Goal: Find specific page/section: Find specific page/section

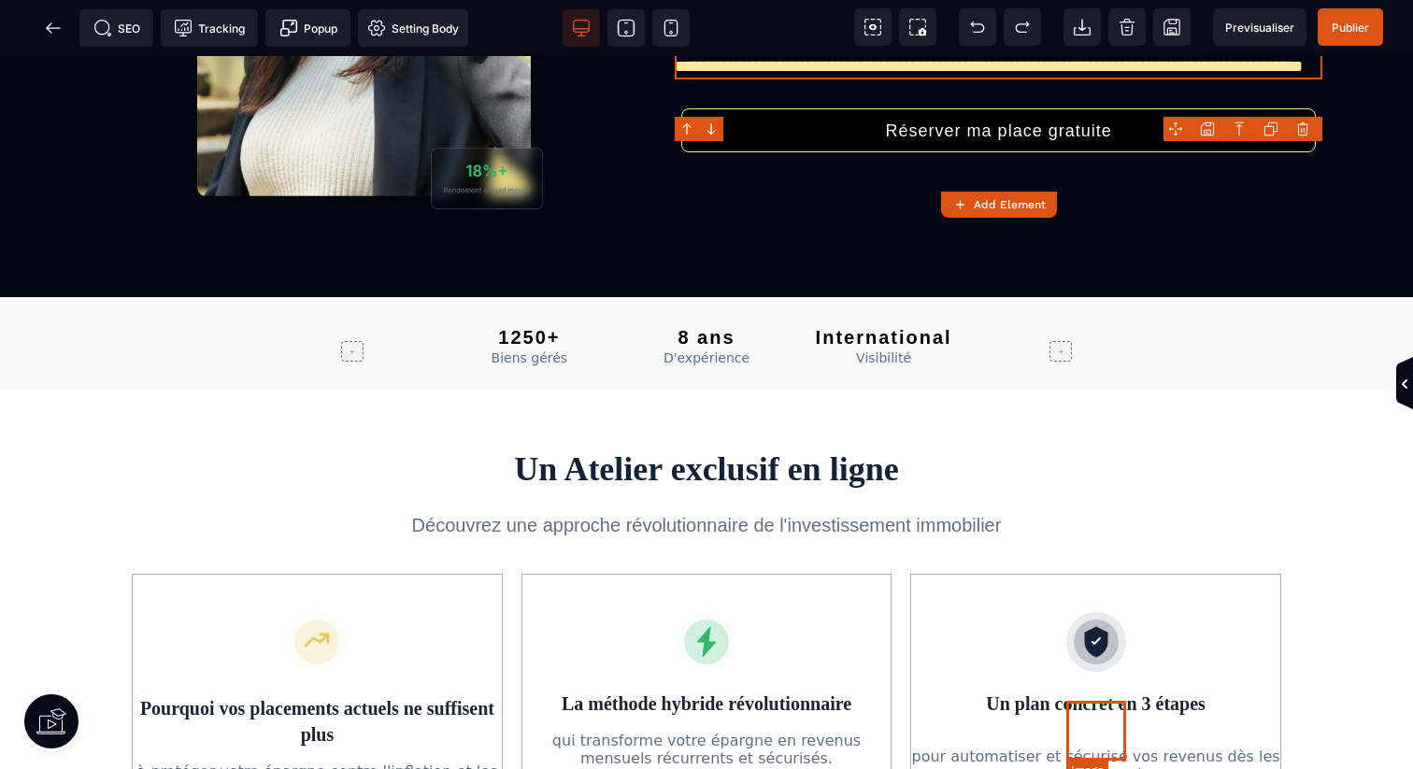
scroll to position [492, 0]
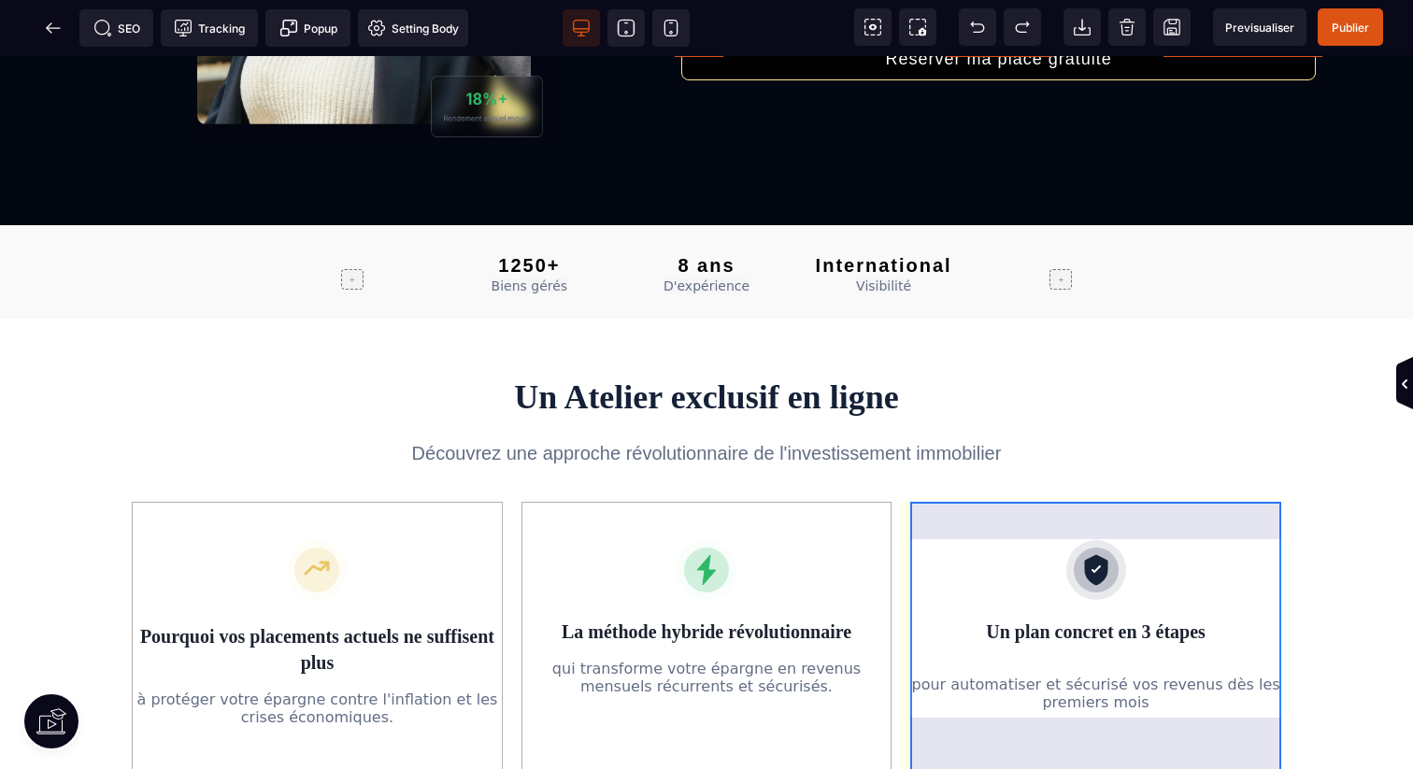
click at [1100, 737] on div "Un plan concret en 3 étapes pour automatiser et sécurisé vos revenus dès les pr…" at bounding box center [1095, 640] width 371 height 277
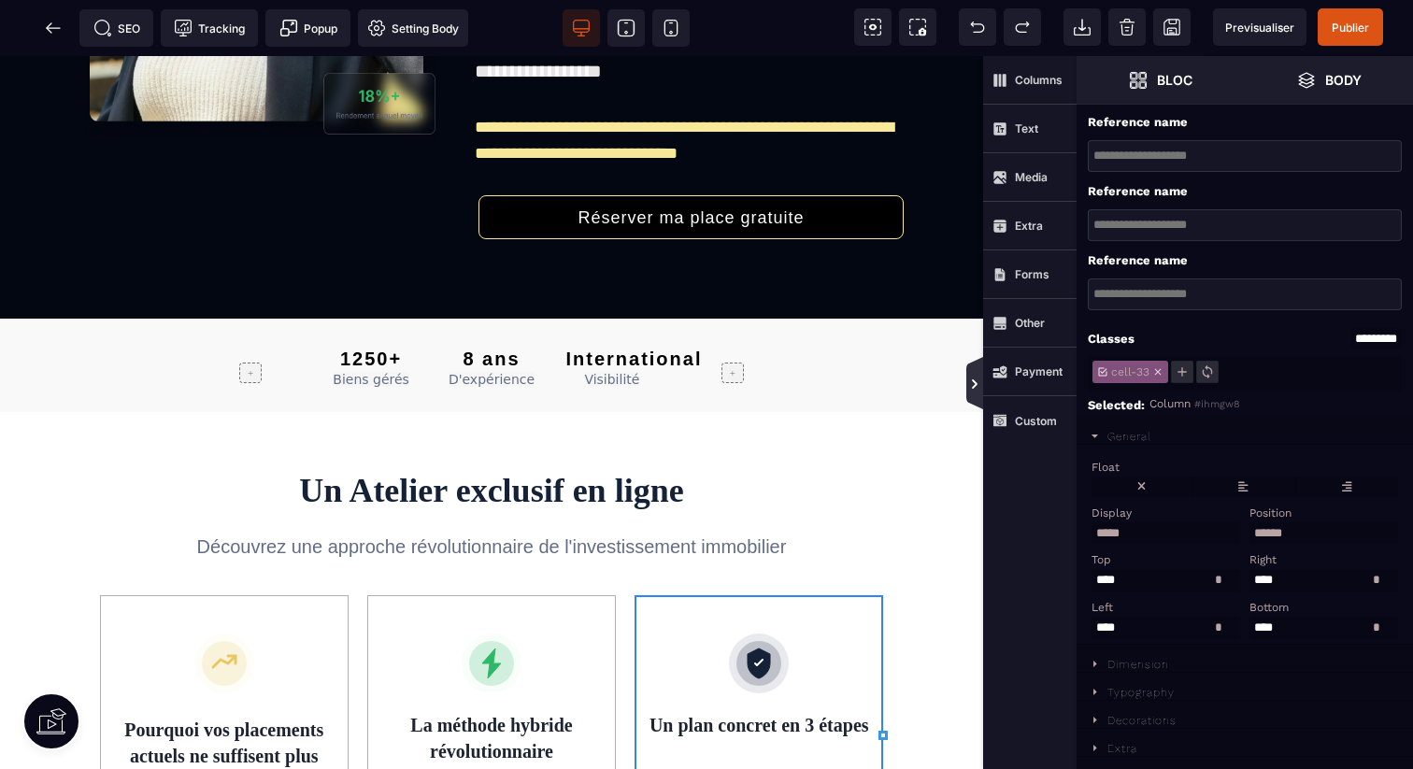
click at [979, 395] on icon at bounding box center [974, 383] width 17 height 52
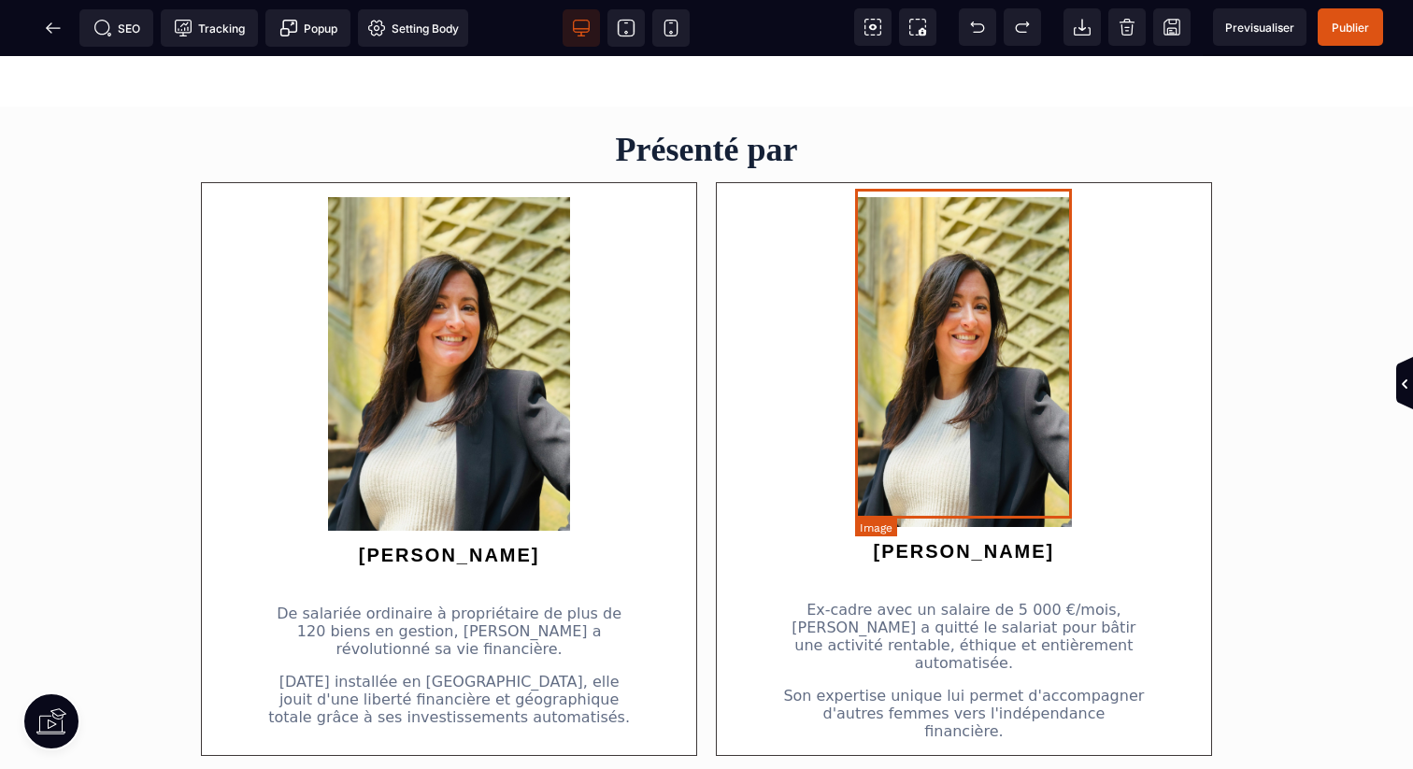
scroll to position [1236, 0]
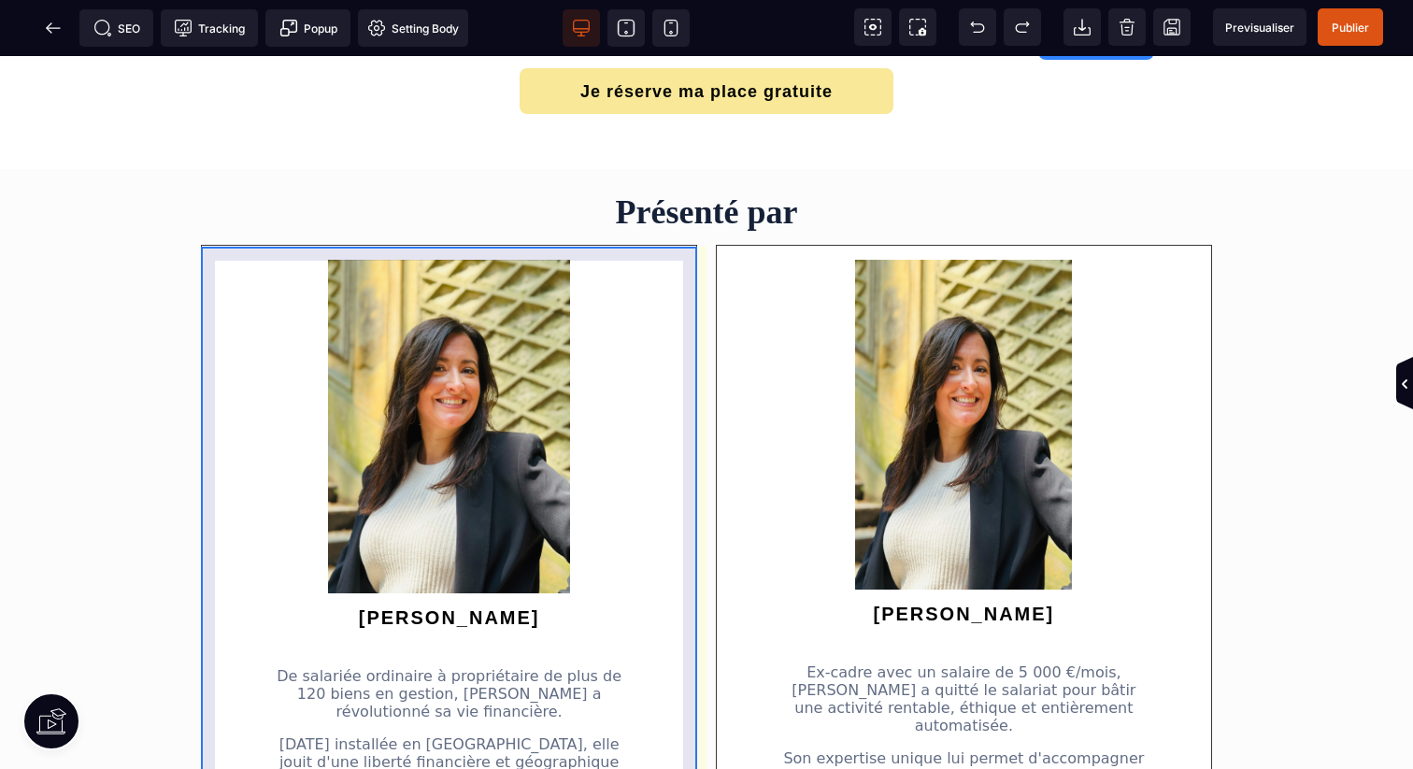
click at [651, 283] on div "[PERSON_NAME] ordinaire à propriétaire de plus de 120 biens en gestion, [PERSON…" at bounding box center [449, 532] width 496 height 574
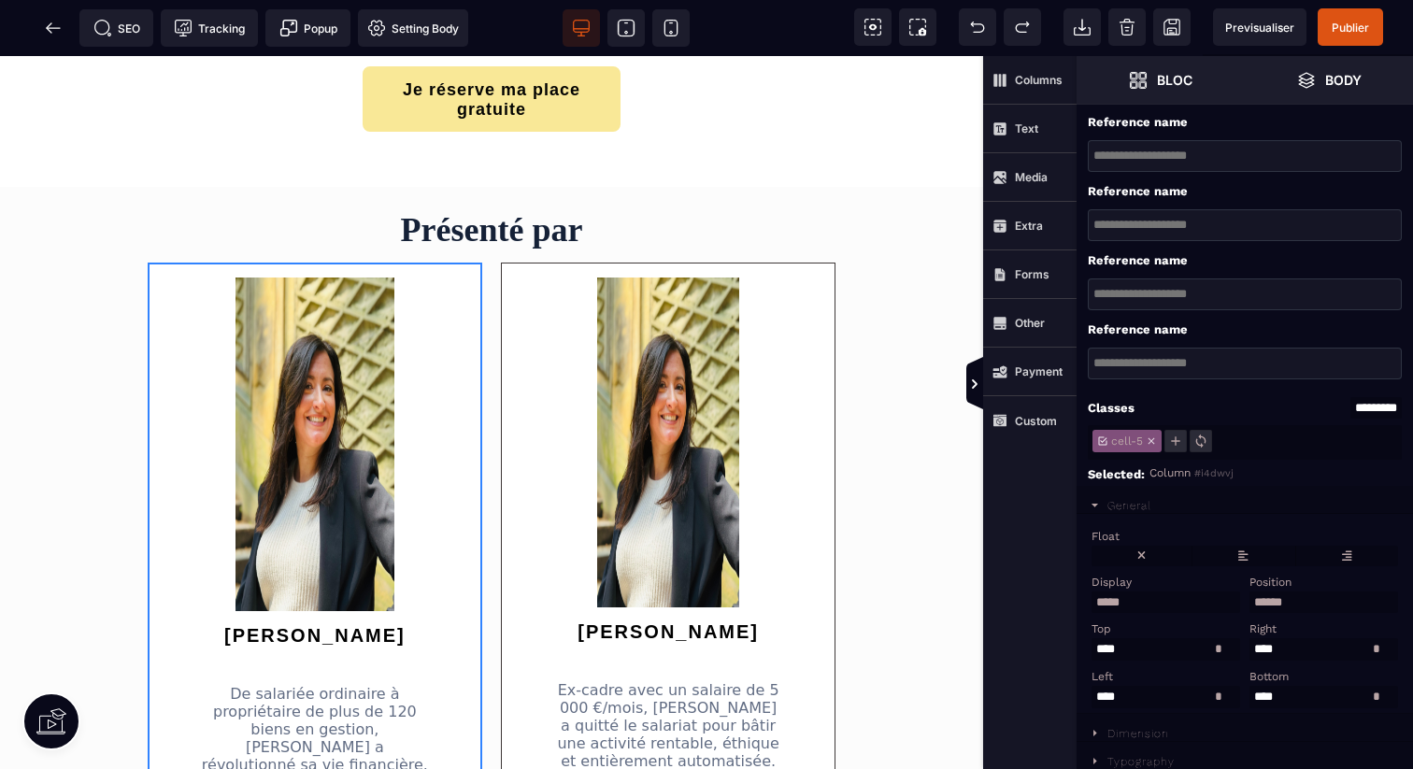
click at [452, 269] on div "[PERSON_NAME] ordinaire à propriétaire de plus de 120 biens en gestion, [PERSON…" at bounding box center [315, 587] width 335 height 649
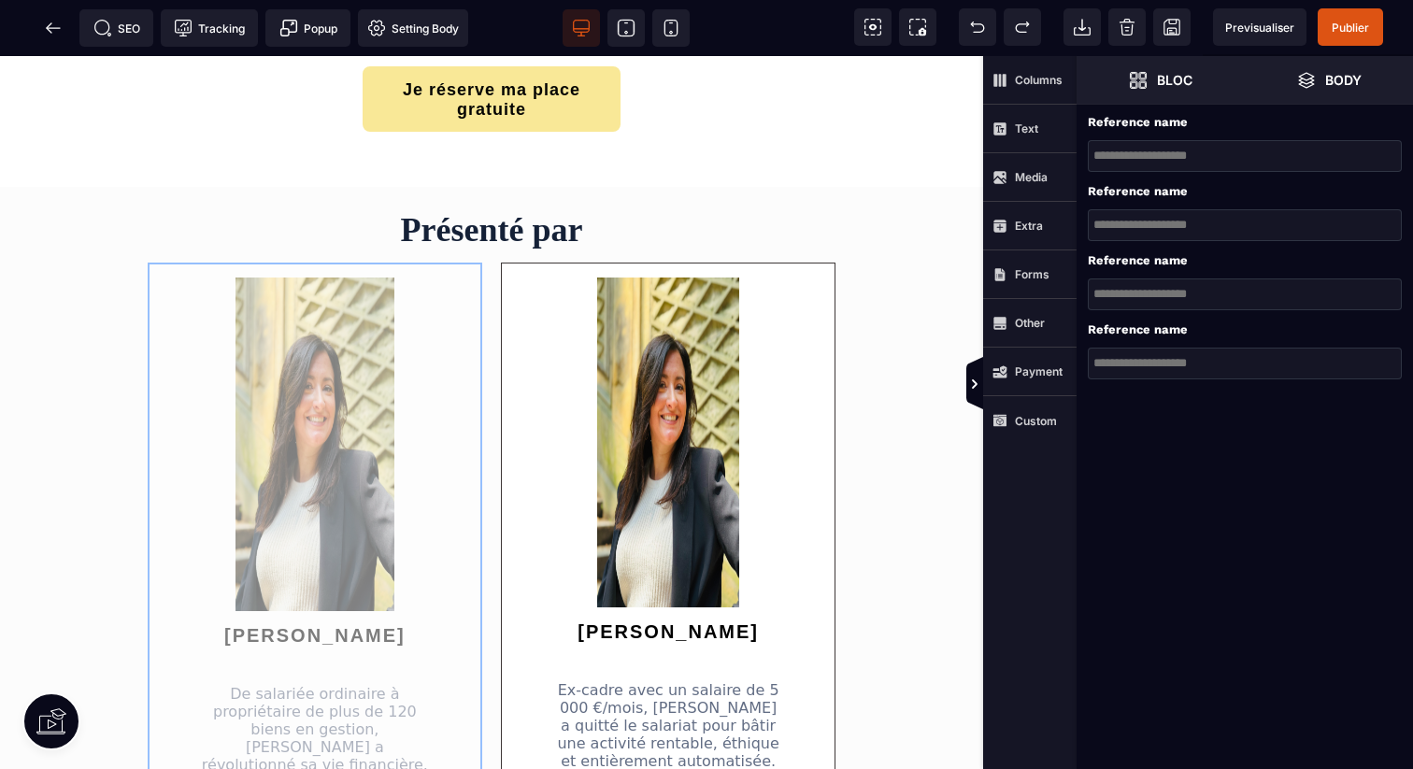
drag, startPoint x: 444, startPoint y: 271, endPoint x: 509, endPoint y: 247, distance: 69.8
click at [509, 247] on div "Présenté par [PERSON_NAME] ordinaire à propriétaire de plus de 120 biens en ges…" at bounding box center [491, 669] width 955 height 937
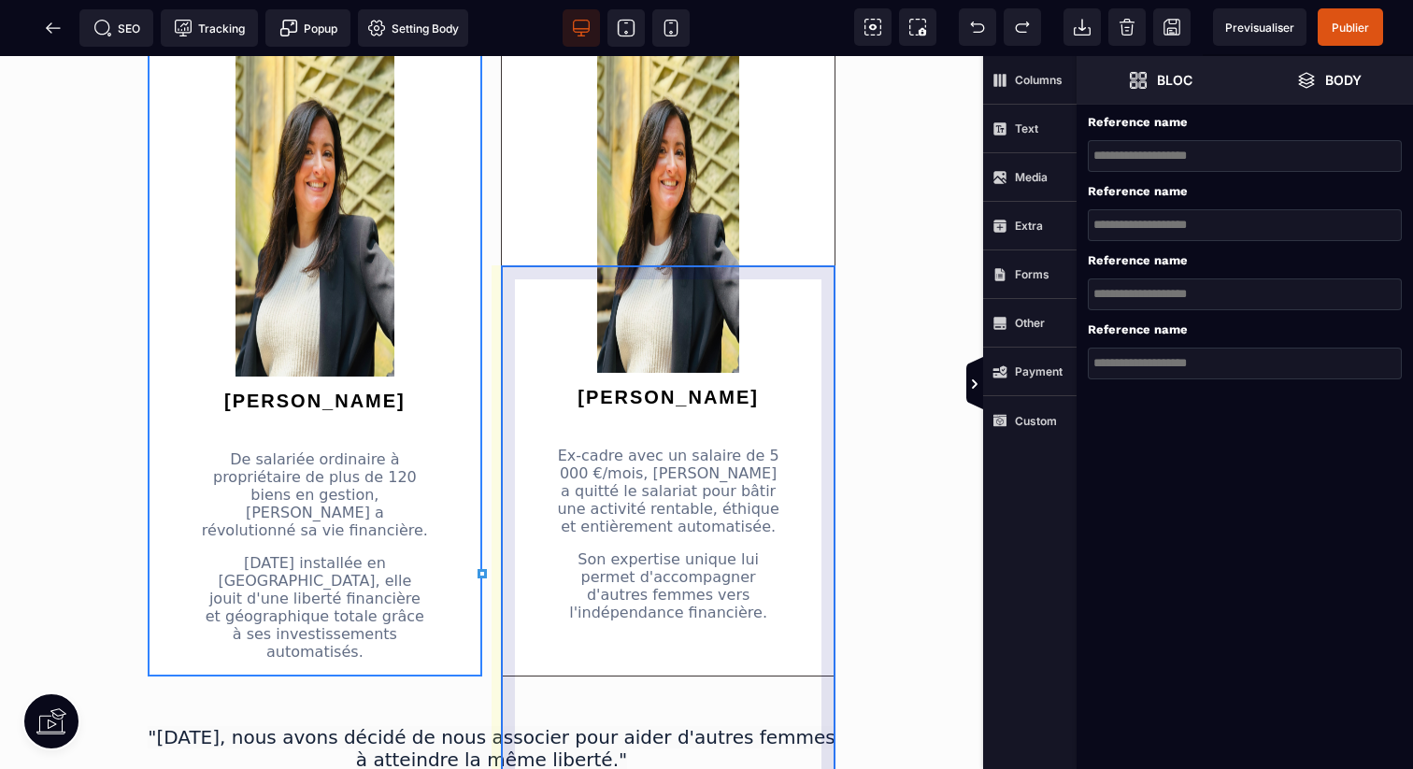
scroll to position [1709, 0]
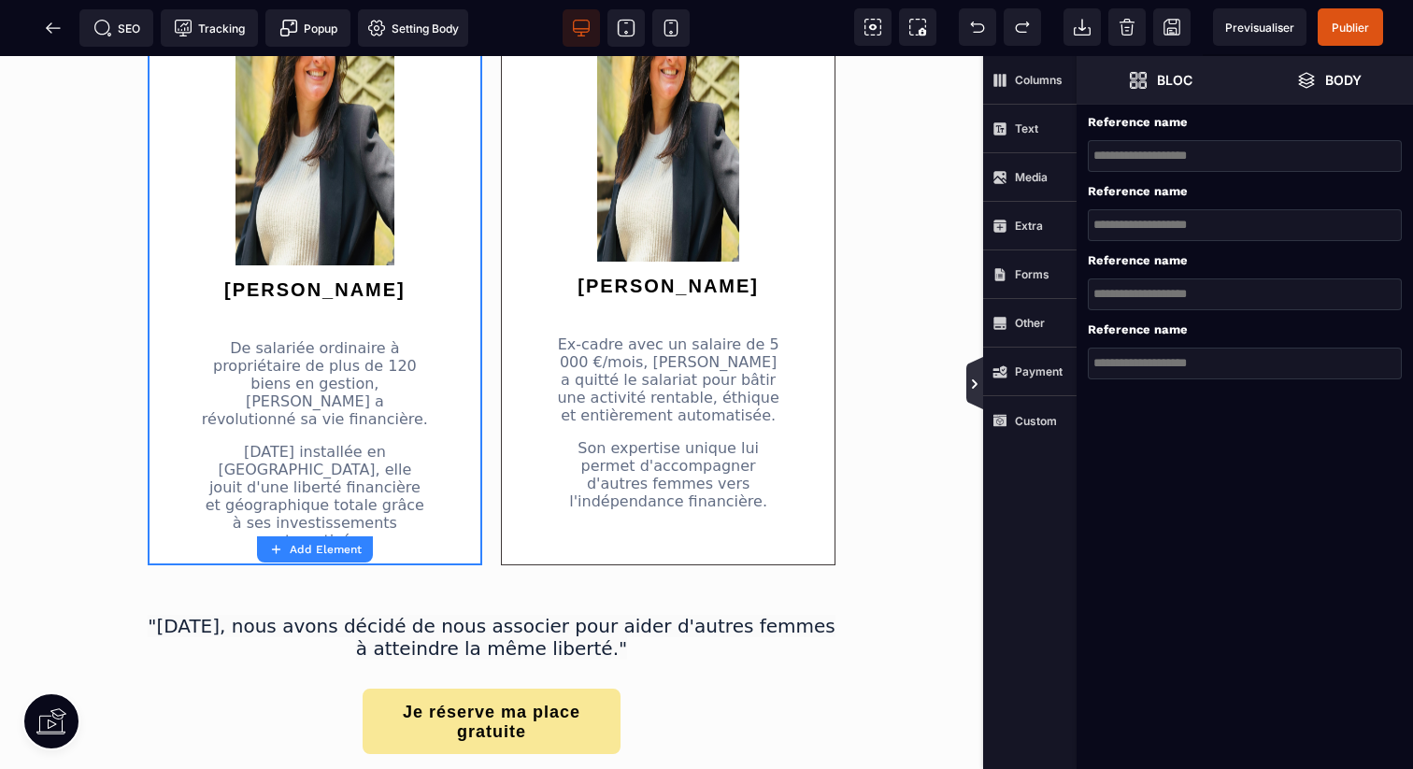
click at [969, 384] on icon at bounding box center [974, 384] width 15 height 15
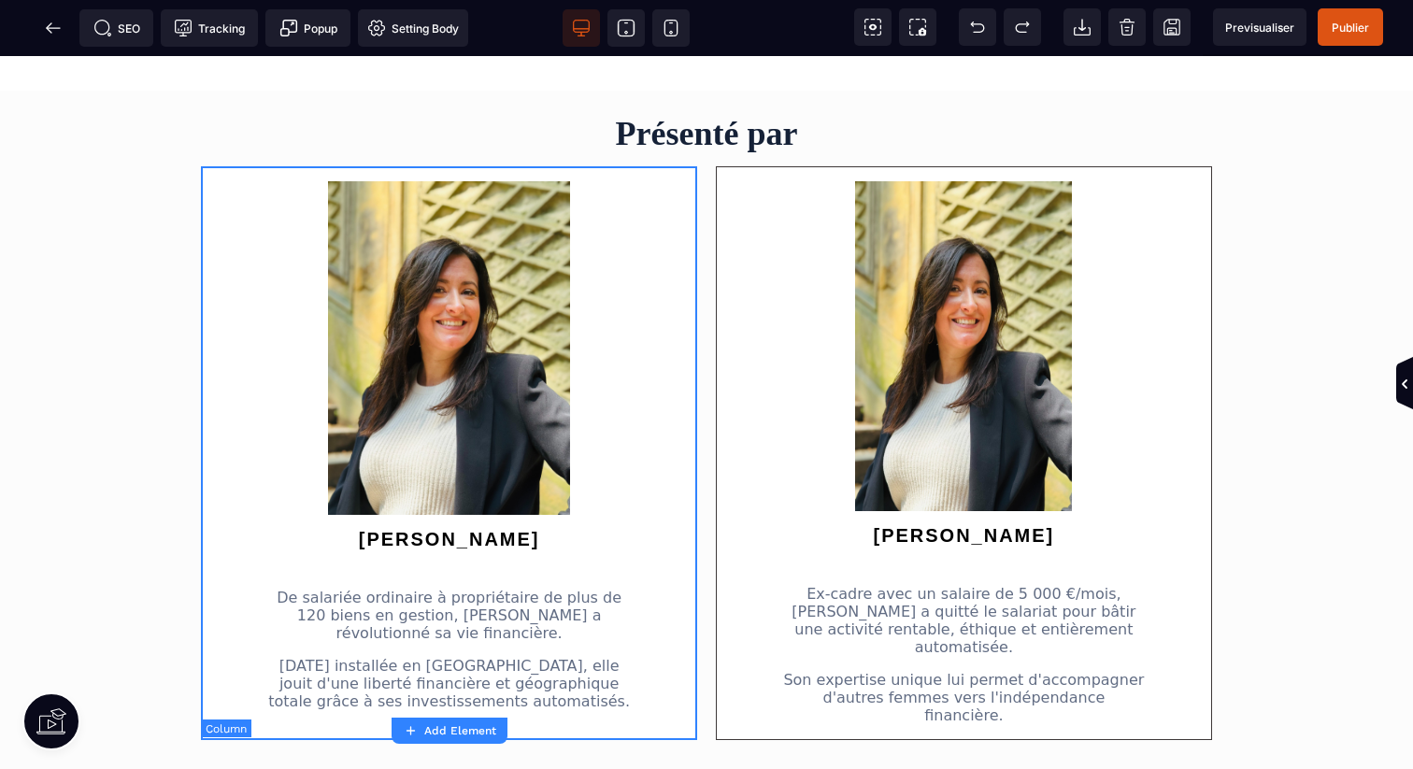
scroll to position [1313, 0]
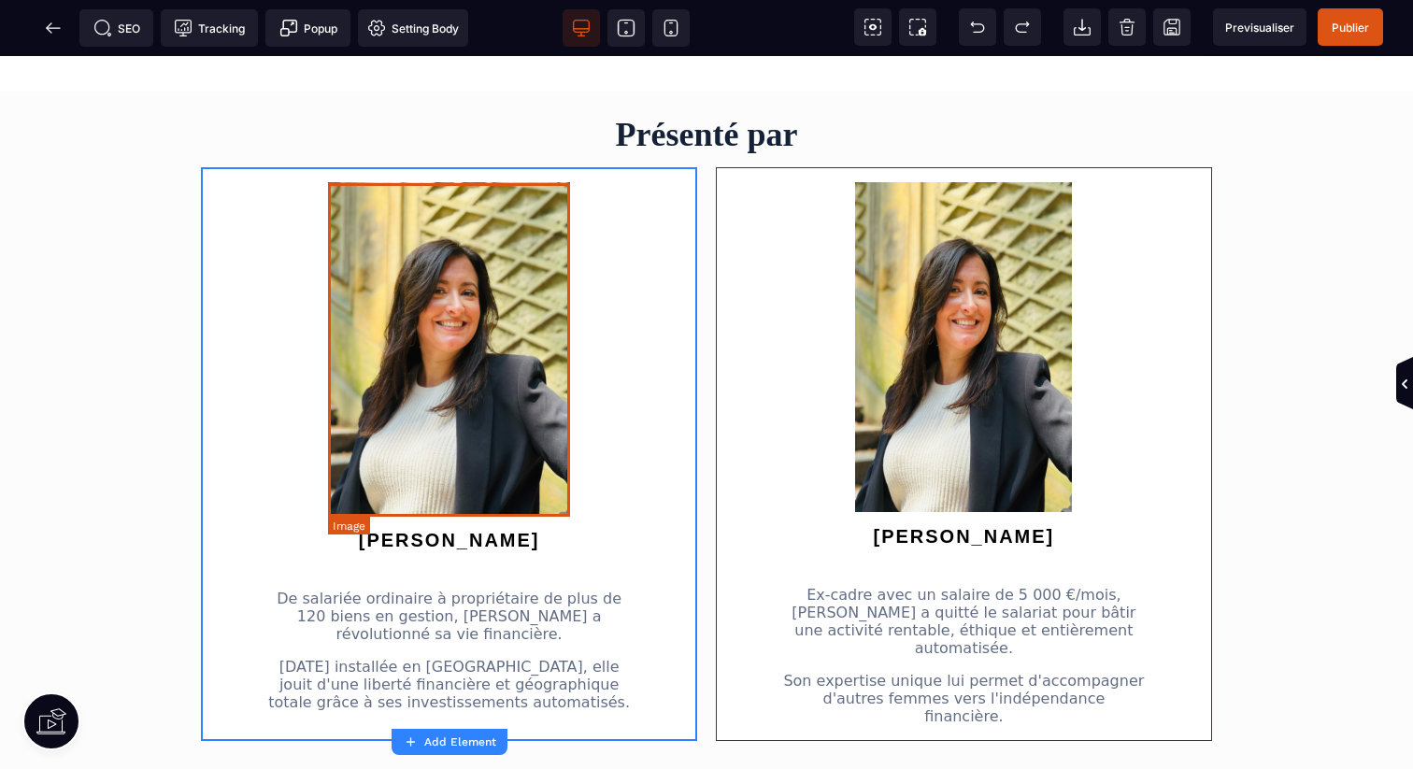
click at [527, 279] on img at bounding box center [449, 349] width 242 height 334
select select "**********"
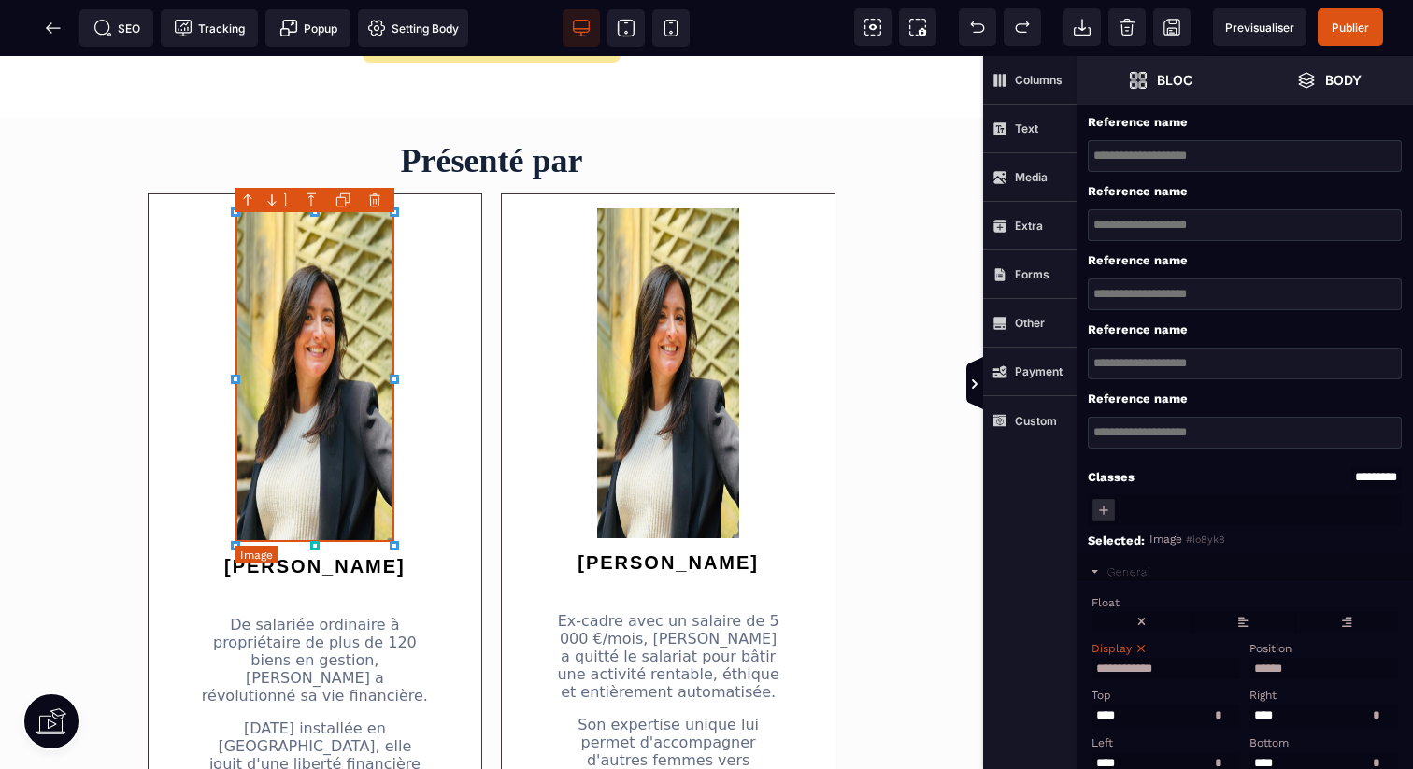
click at [359, 410] on img at bounding box center [315, 375] width 159 height 334
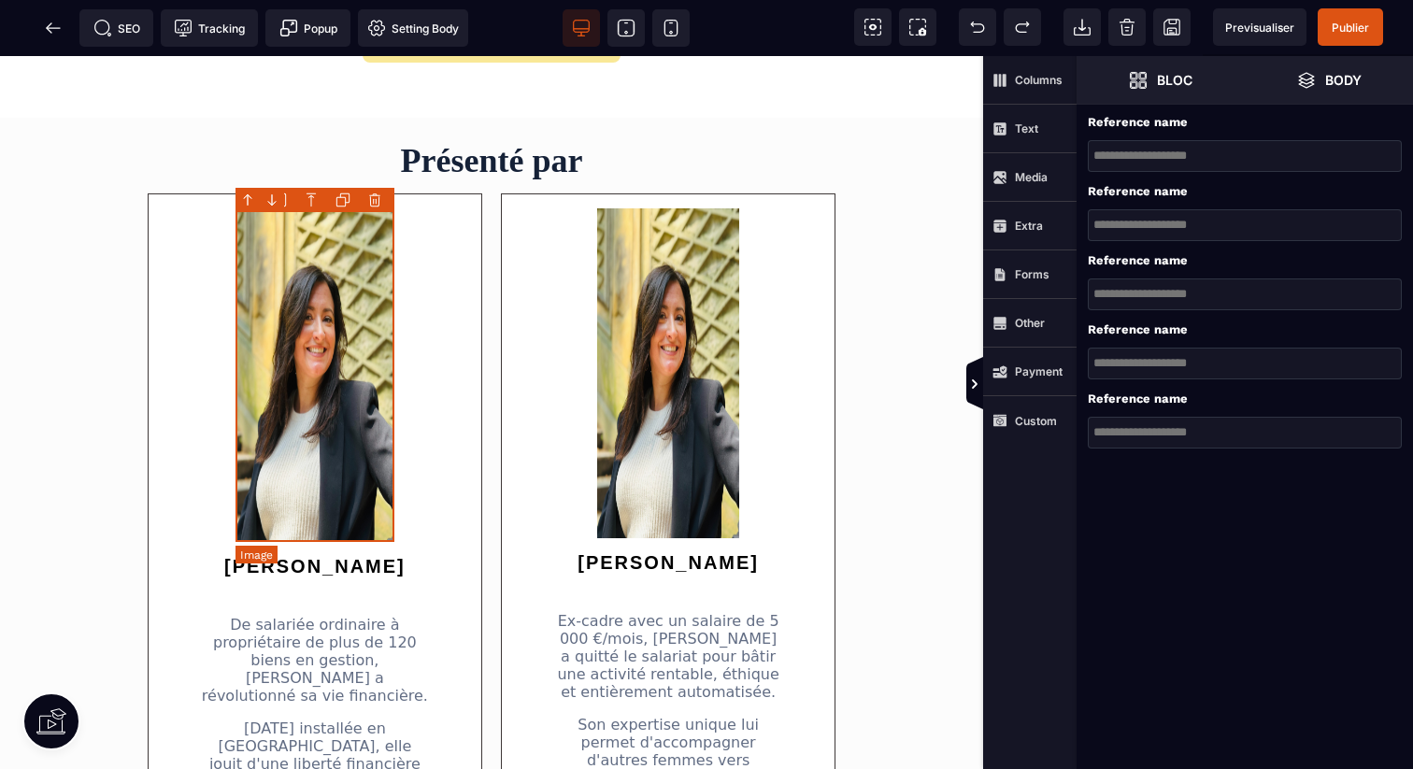
click at [369, 410] on img at bounding box center [315, 375] width 159 height 334
click at [1159, 88] on span "Bloc" at bounding box center [1161, 80] width 64 height 19
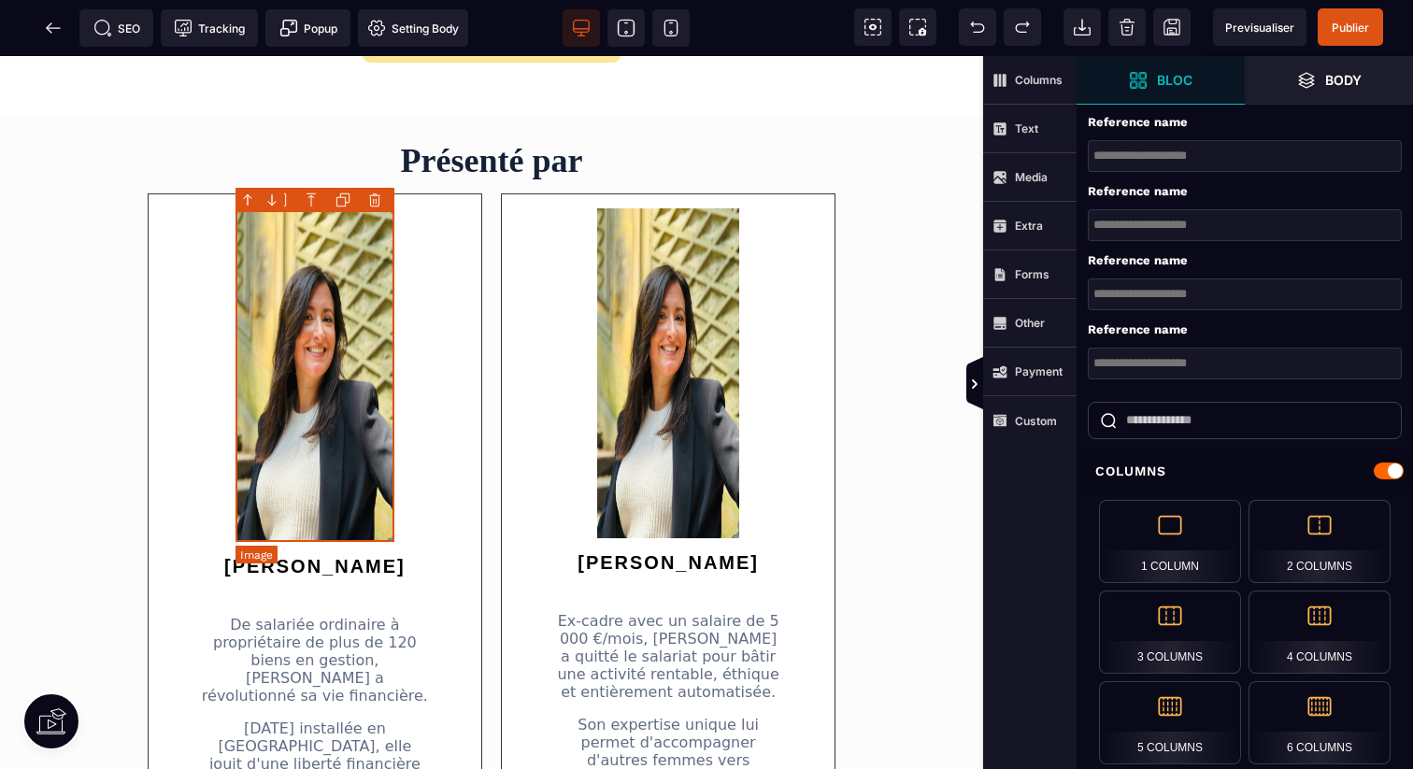
click at [352, 411] on img at bounding box center [315, 375] width 159 height 334
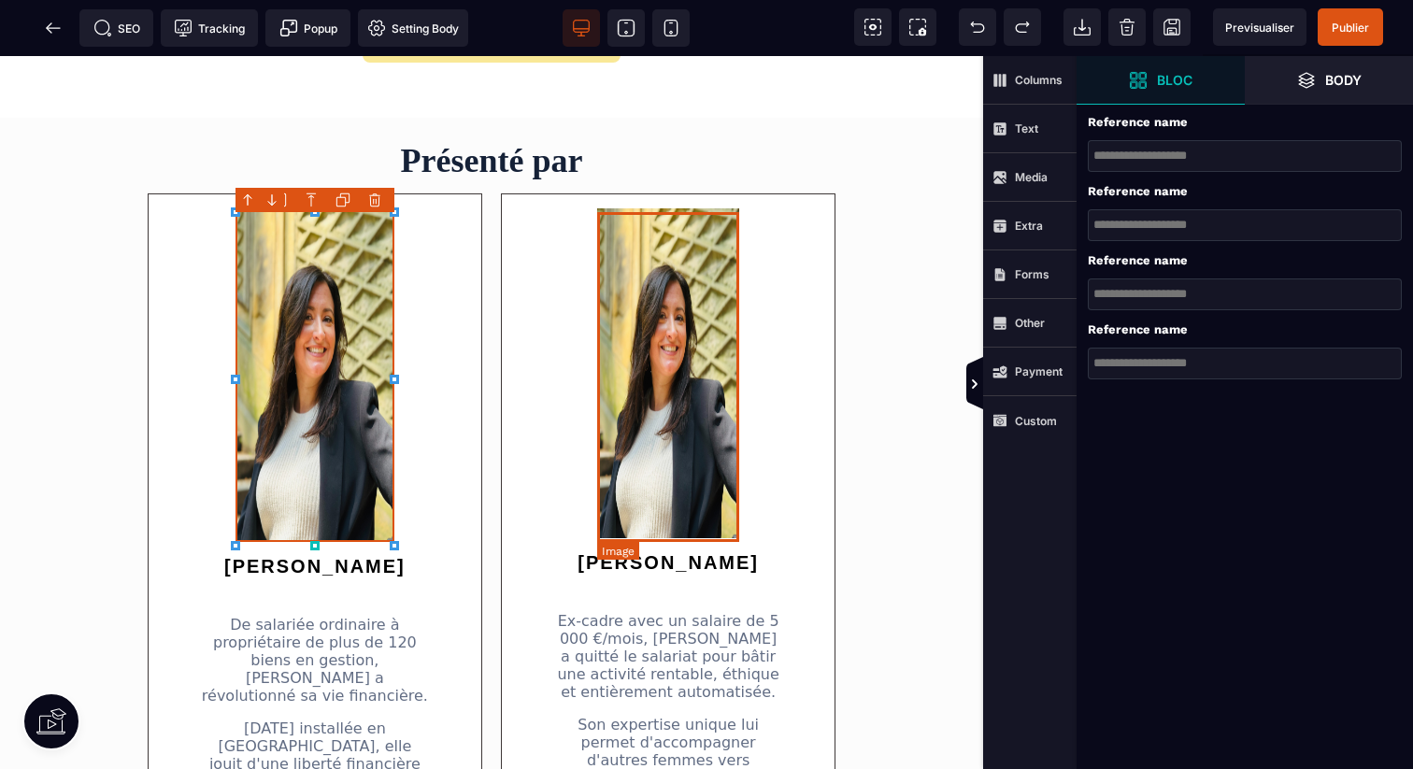
click at [651, 430] on img at bounding box center [668, 373] width 142 height 330
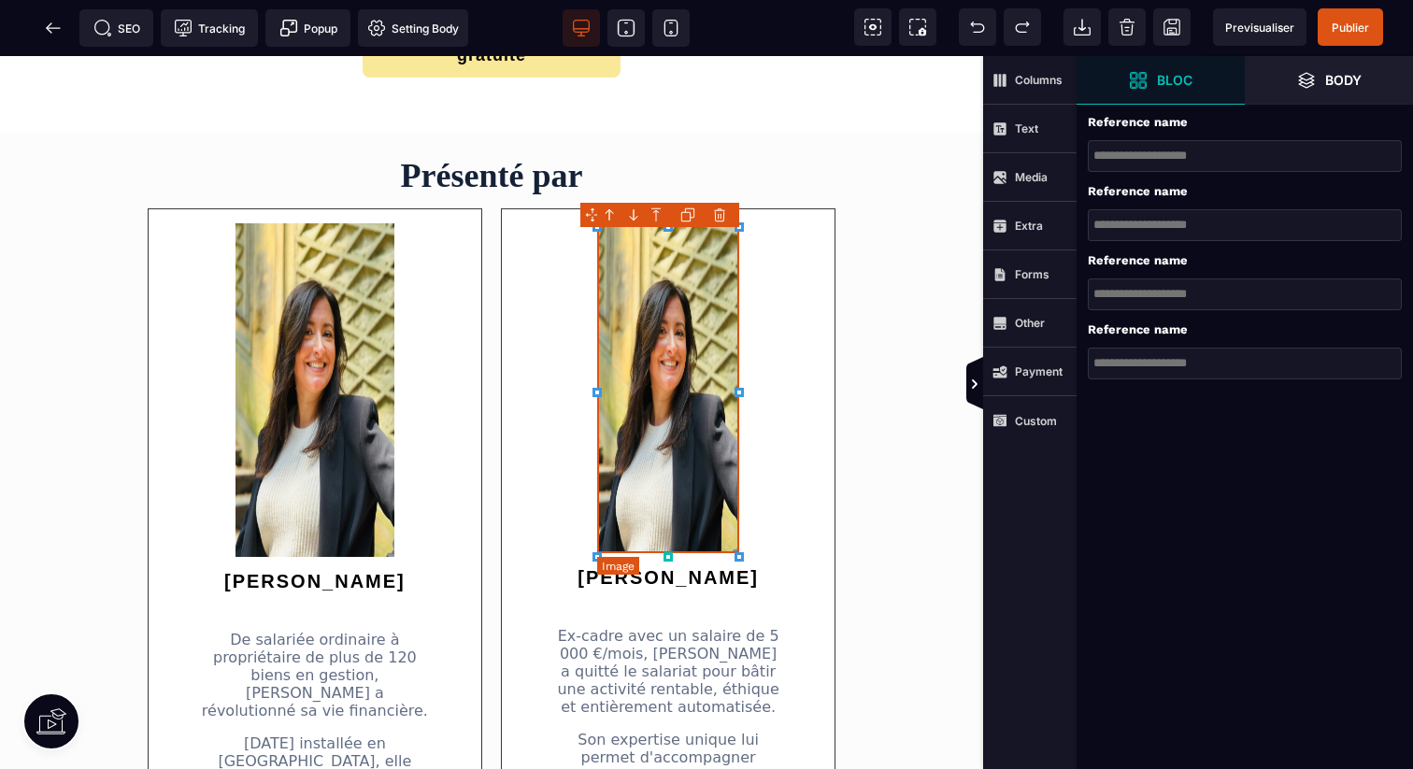
scroll to position [1420, 1]
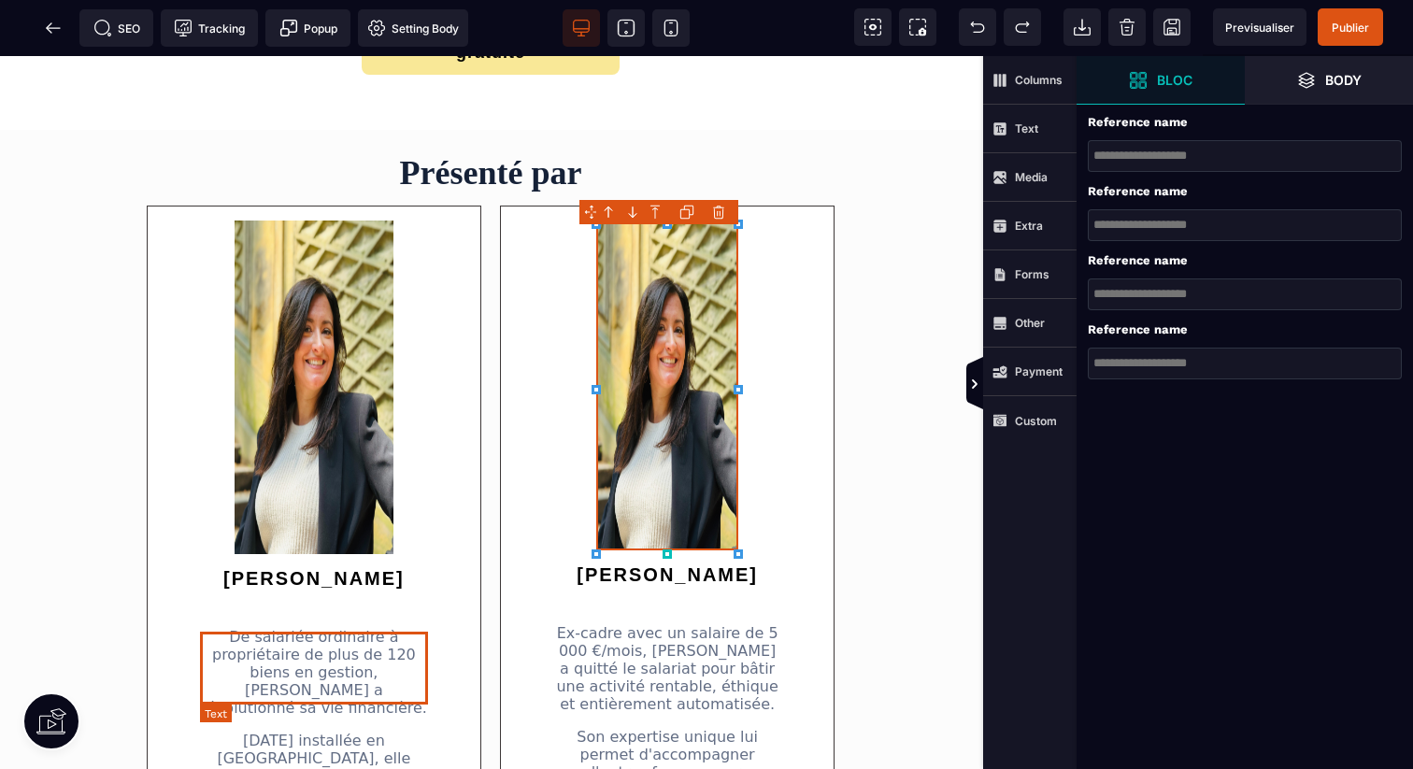
click at [330, 692] on p "De salariée ordinaire à propriétaire de plus de 120 biens en gestion, [PERSON_N…" at bounding box center [314, 672] width 228 height 89
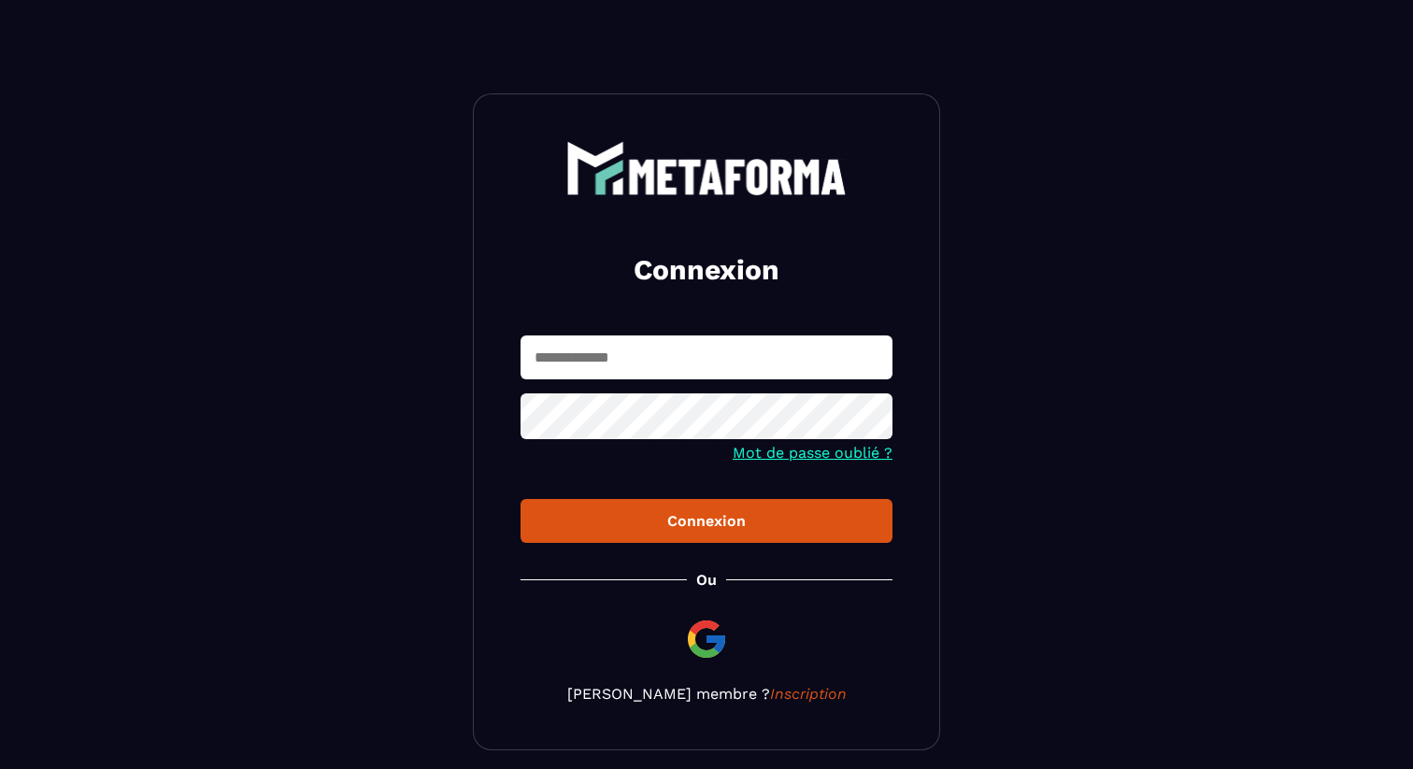
click at [593, 347] on input "text" at bounding box center [707, 358] width 372 height 44
type input "**********"
click at [645, 508] on button "Connexion" at bounding box center [707, 521] width 372 height 44
